Goal: Register for event/course

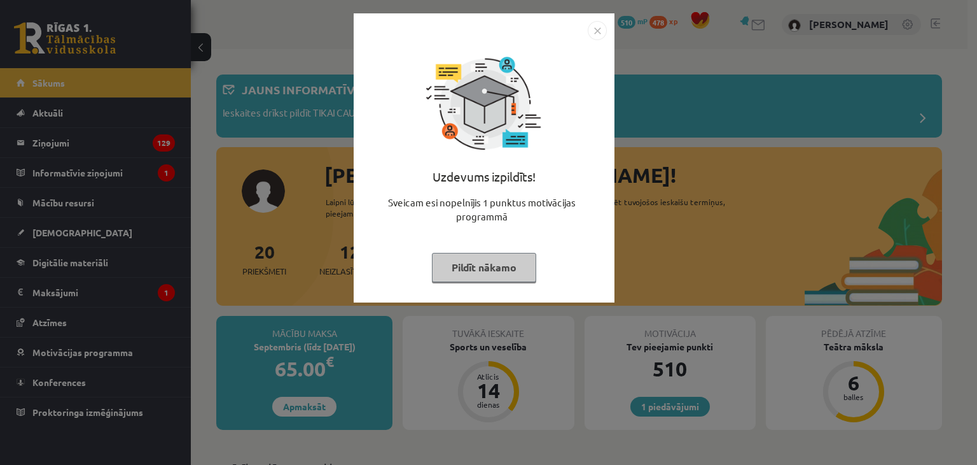
click at [456, 263] on button "Pildīt nākamo" at bounding box center [484, 267] width 104 height 29
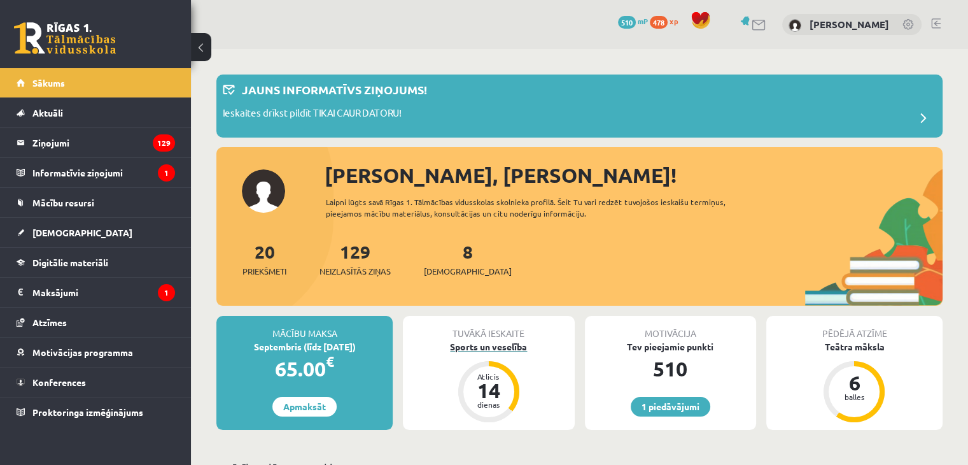
click at [480, 347] on div "Sports un veselība" at bounding box center [488, 346] width 171 height 13
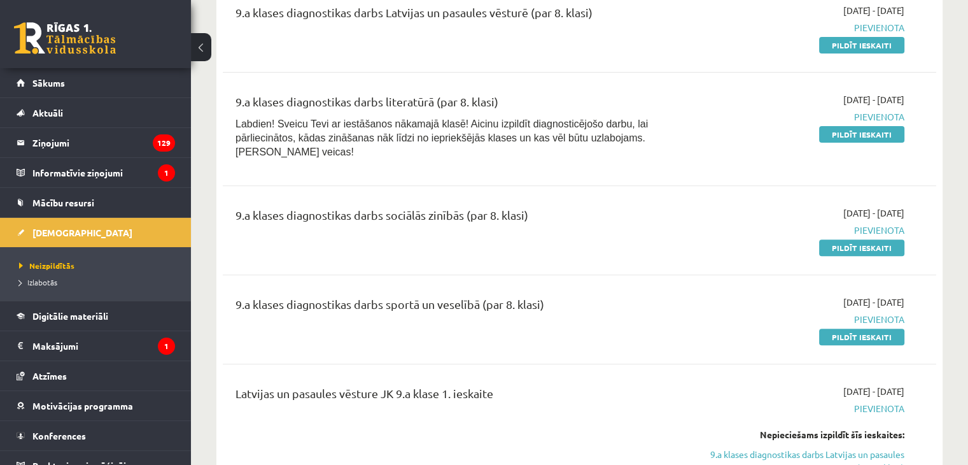
scroll to position [382, 0]
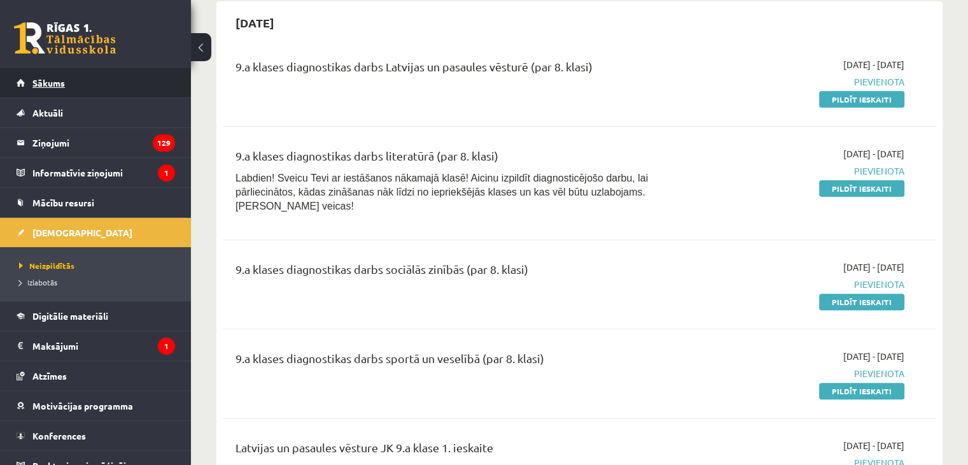
click at [43, 76] on link "Sākums" at bounding box center [96, 82] width 158 height 29
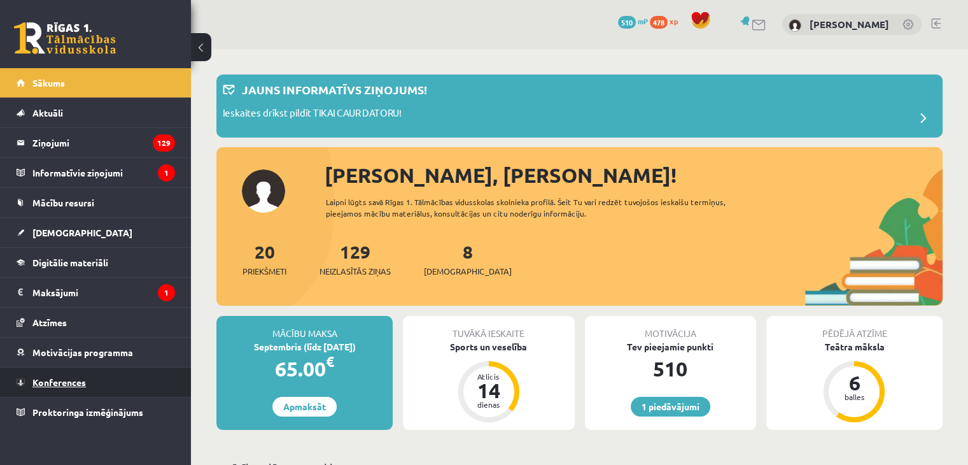
click at [66, 381] on span "Konferences" at bounding box center [58, 381] width 53 height 11
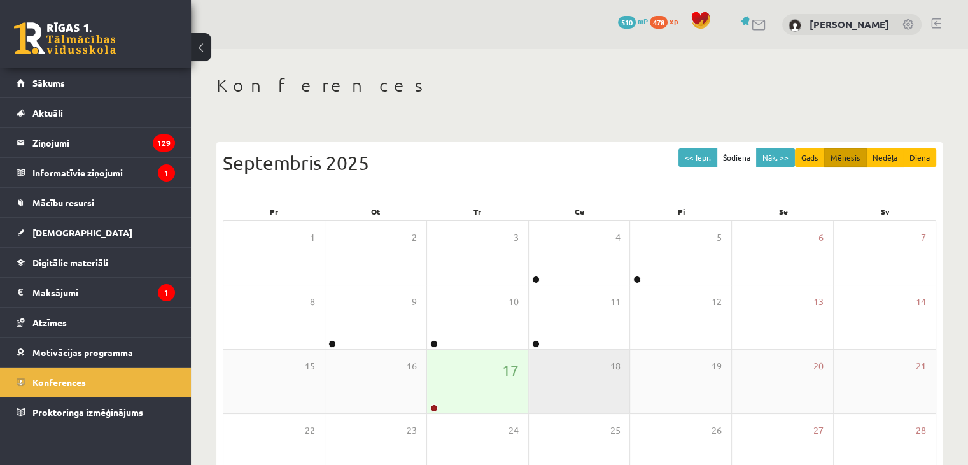
click at [529, 399] on div "18" at bounding box center [579, 381] width 101 height 64
click at [506, 401] on div "17" at bounding box center [477, 381] width 101 height 64
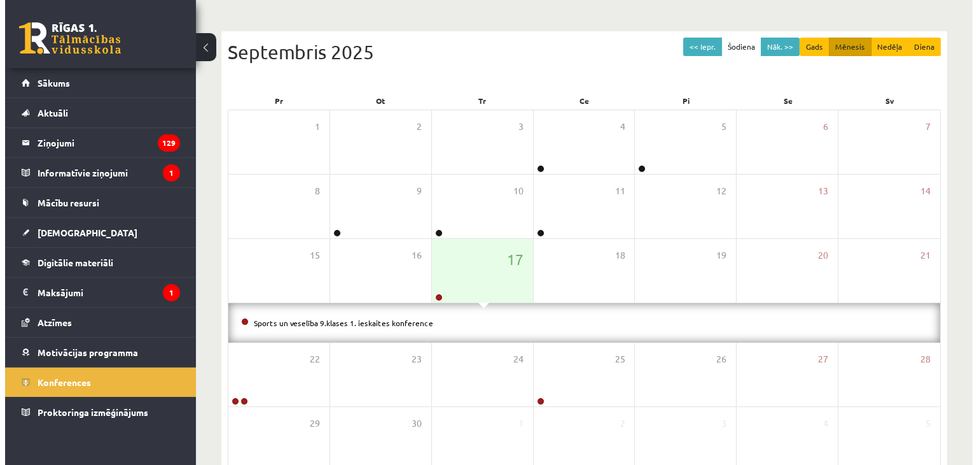
scroll to position [183, 0]
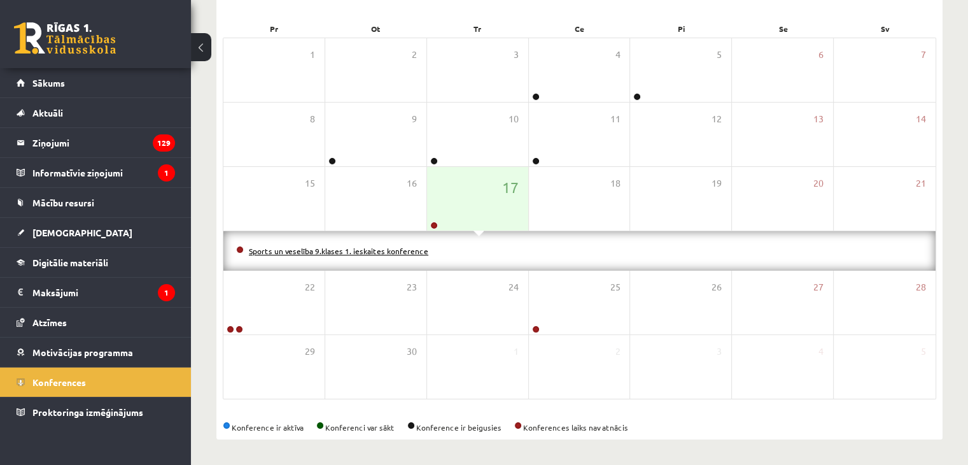
click at [267, 250] on link "Sports un veselība 9.klases 1. ieskaites konference" at bounding box center [338, 251] width 179 height 10
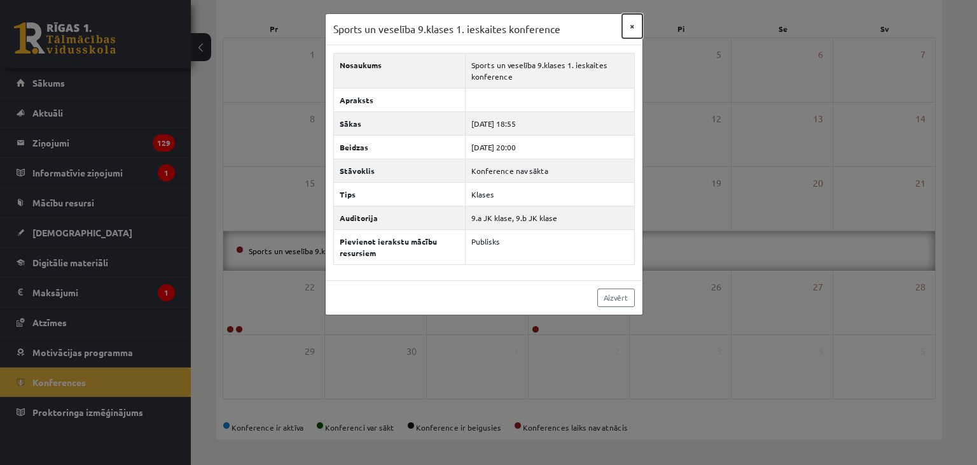
click at [629, 22] on button "×" at bounding box center [632, 26] width 20 height 24
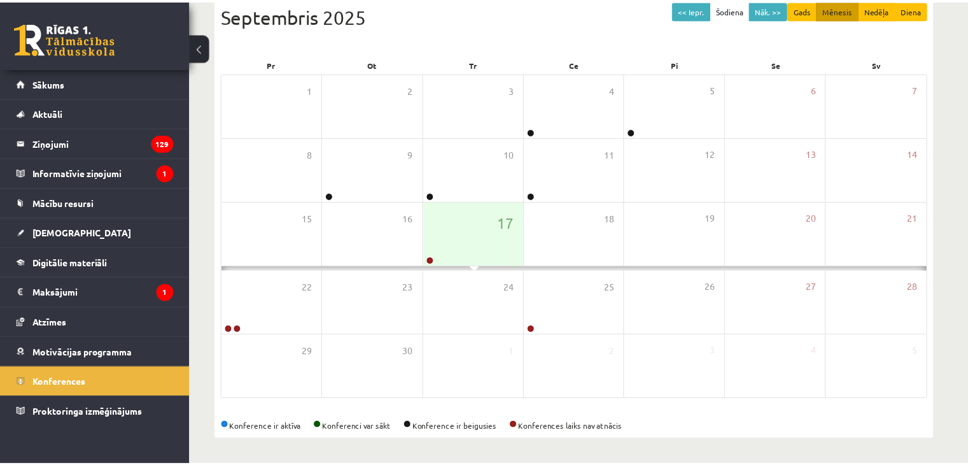
scroll to position [143, 0]
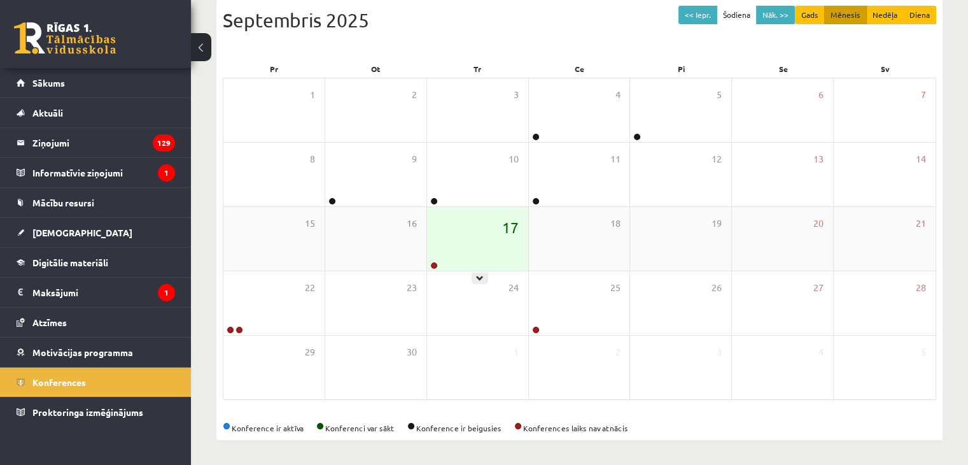
click at [503, 236] on span "17" at bounding box center [510, 227] width 17 height 22
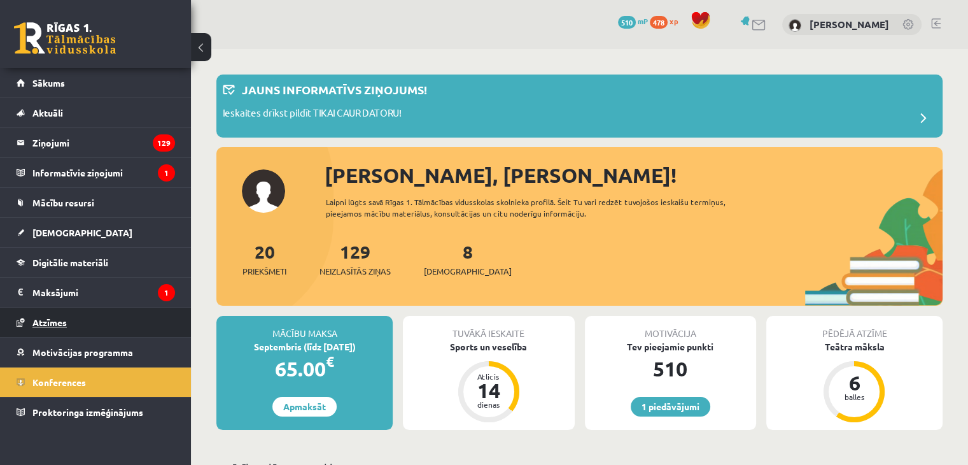
click at [104, 316] on link "Atzīmes" at bounding box center [96, 321] width 158 height 29
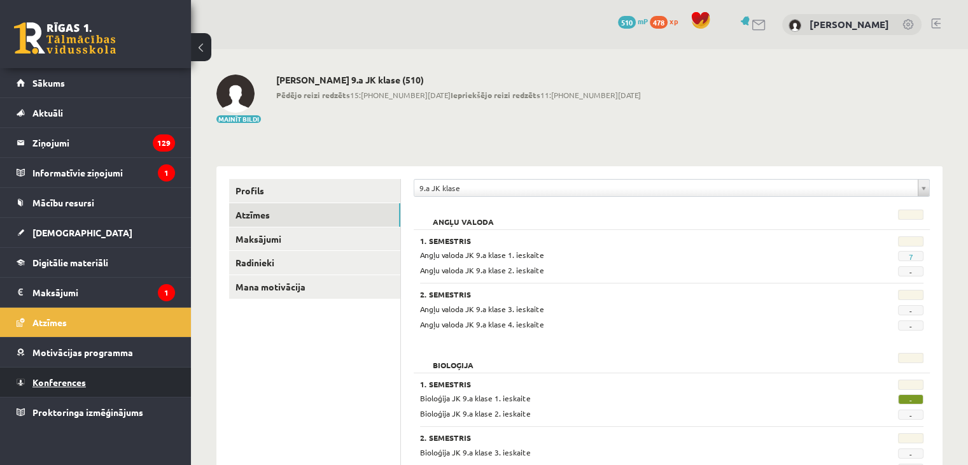
click at [71, 382] on span "Konferences" at bounding box center [58, 381] width 53 height 11
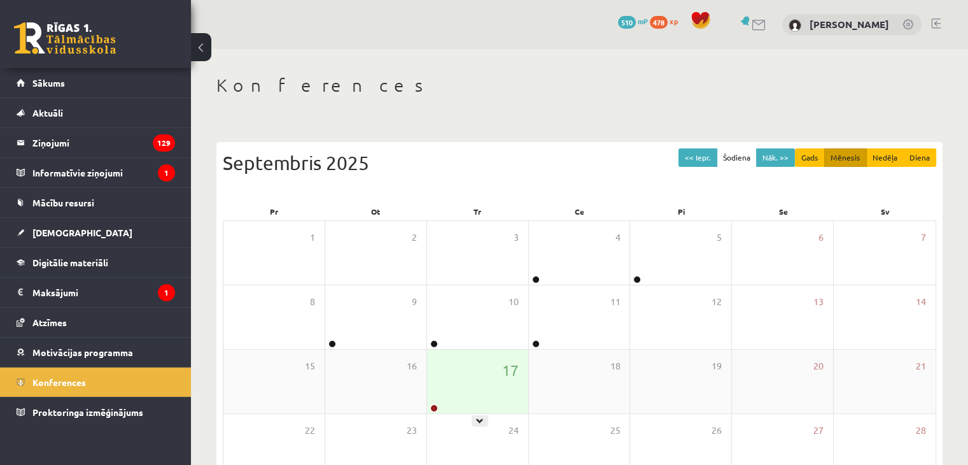
click at [436, 381] on div "17" at bounding box center [477, 381] width 101 height 64
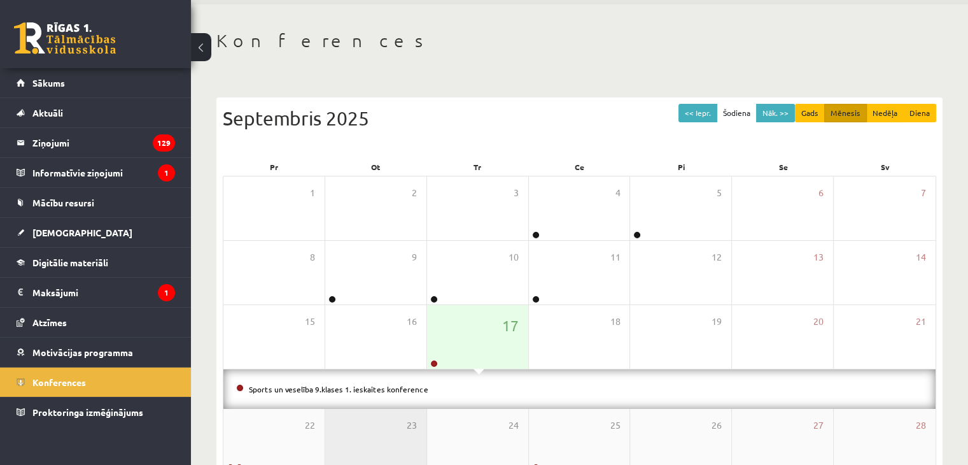
scroll to position [64, 0]
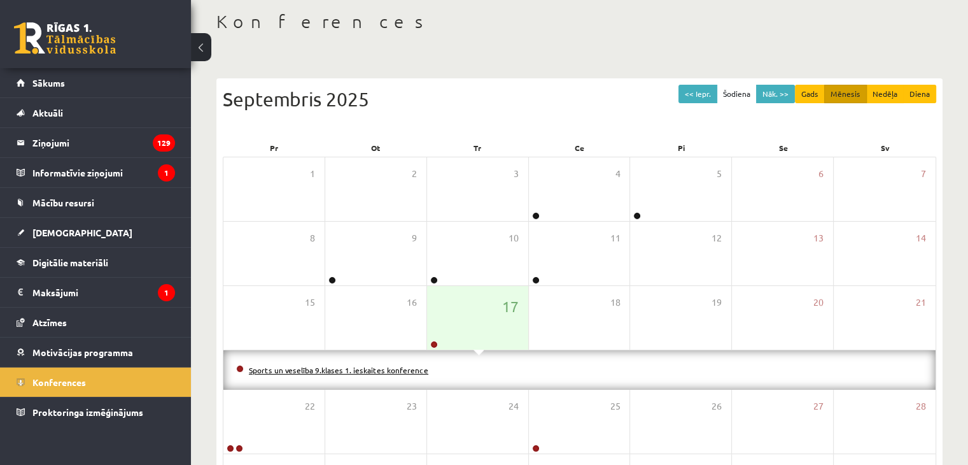
click at [349, 372] on link "Sports un veselība 9.klases 1. ieskaites konference" at bounding box center [338, 370] width 179 height 10
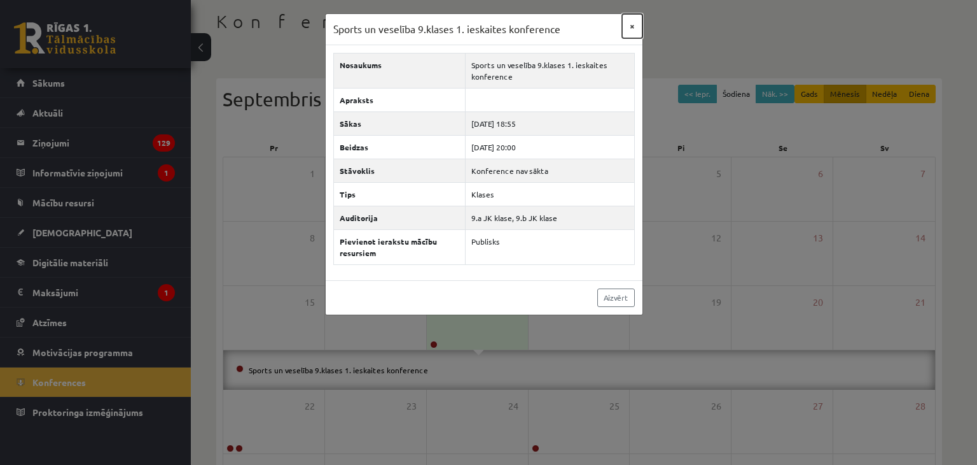
click at [629, 31] on button "×" at bounding box center [632, 26] width 20 height 24
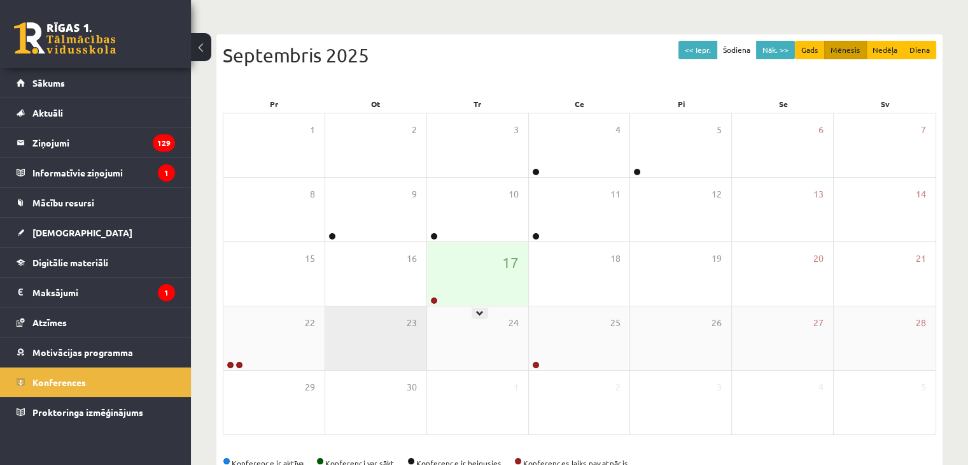
scroll to position [127, 0]
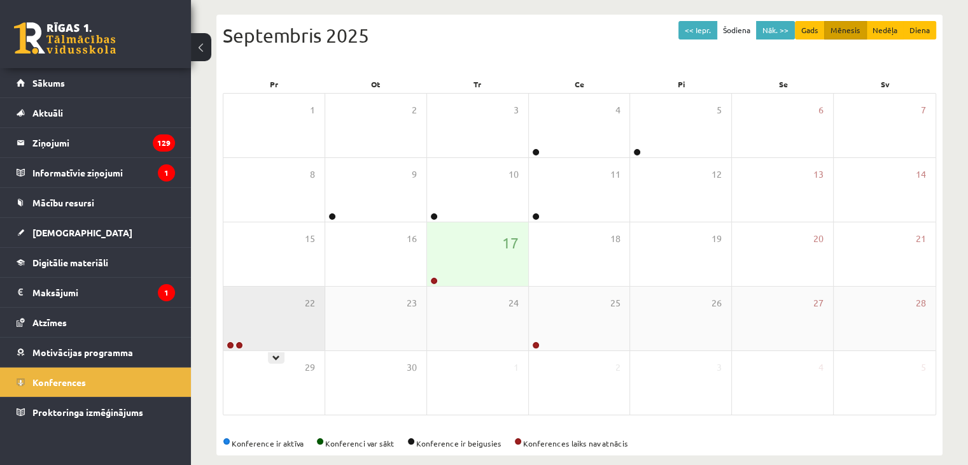
click at [287, 321] on div "22" at bounding box center [273, 318] width 101 height 64
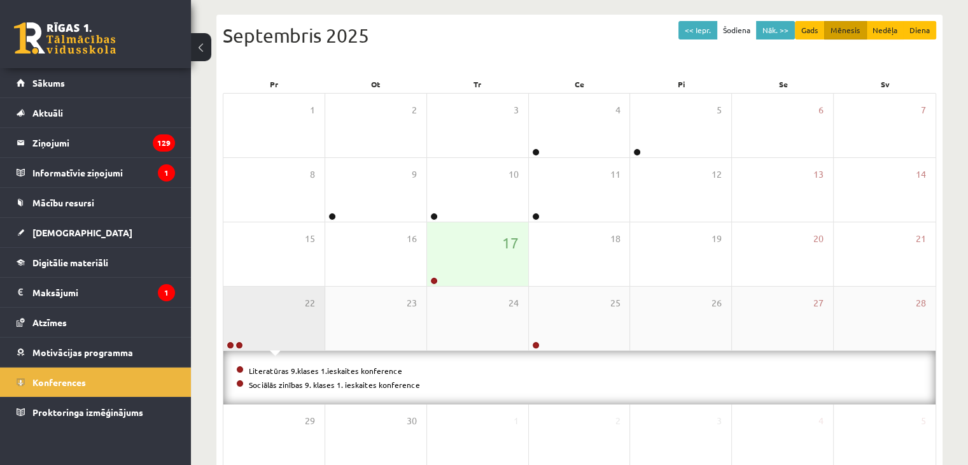
click at [285, 321] on div "22" at bounding box center [273, 318] width 101 height 64
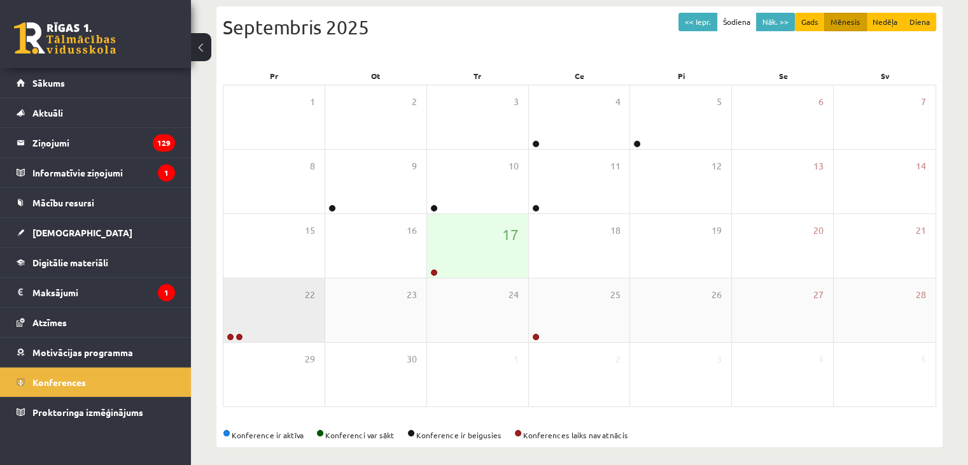
scroll to position [143, 0]
